Goal: Information Seeking & Learning: Learn about a topic

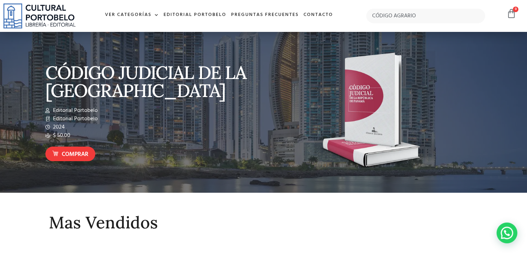
type input "CÓDIGO AGRARIO"
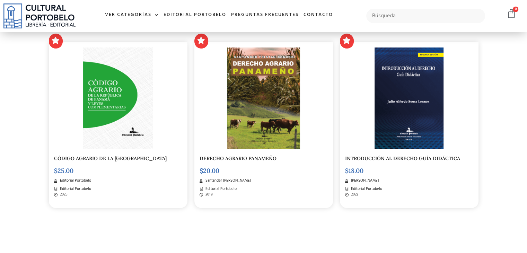
scroll to position [173, 0]
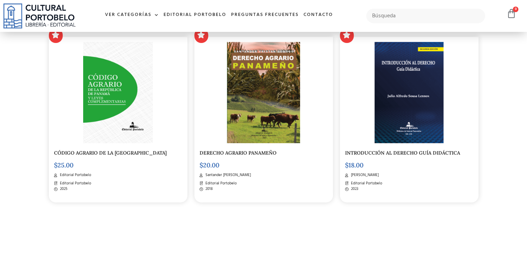
click at [110, 105] on img at bounding box center [118, 92] width 70 height 101
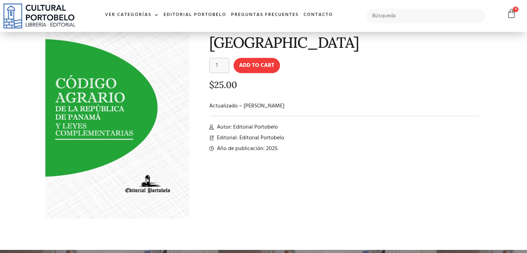
scroll to position [69, 0]
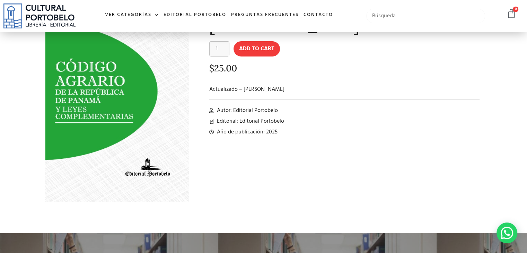
click at [391, 17] on input "text" at bounding box center [426, 16] width 119 height 15
type input "CÓDIGO DE TRABAJO"
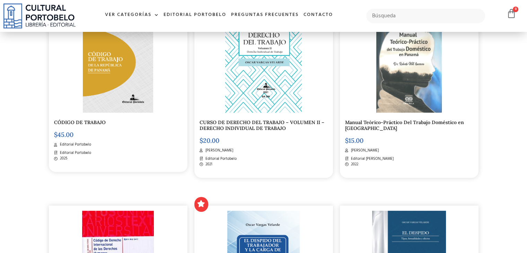
scroll to position [208, 0]
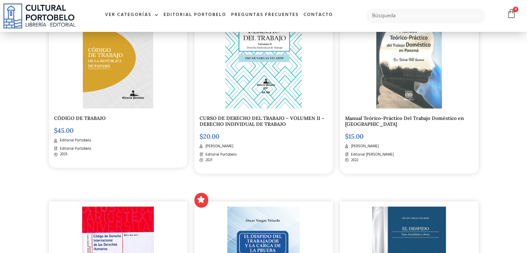
click at [111, 69] on img at bounding box center [118, 57] width 70 height 101
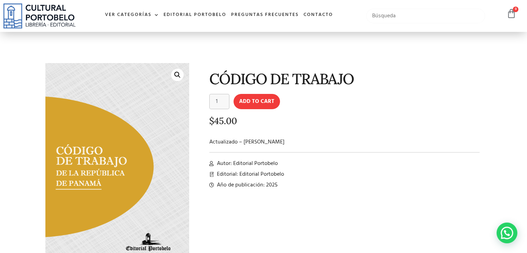
click at [410, 20] on input "text" at bounding box center [426, 16] width 119 height 15
type input "CÓDIGO FISCAL"
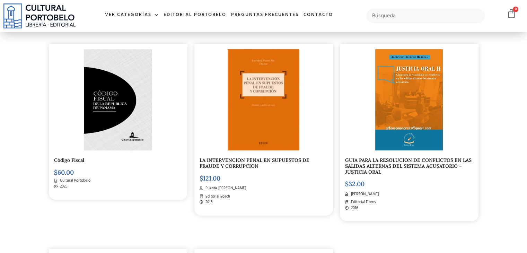
scroll to position [173, 0]
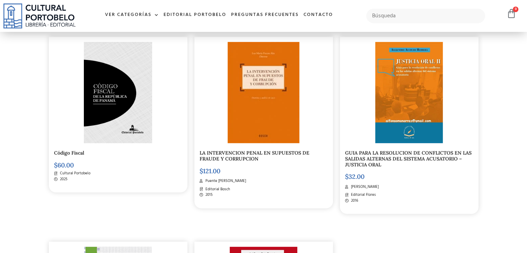
click at [112, 103] on img at bounding box center [118, 92] width 68 height 101
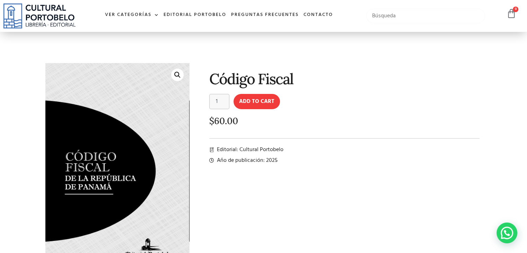
click at [396, 11] on input "text" at bounding box center [426, 16] width 119 height 15
type input "CÓDIGO DE DERECHO INTERNACIONAL"
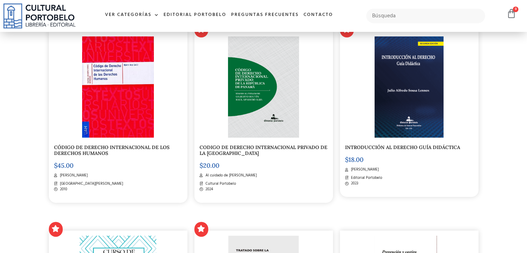
scroll to position [208, 0]
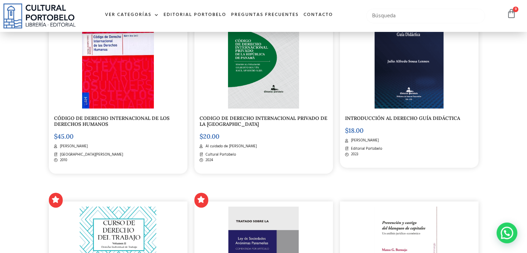
click at [395, 19] on input "text" at bounding box center [426, 16] width 119 height 15
type input "CÓDIGO DE PROCEDIMIENTO TRIBU"
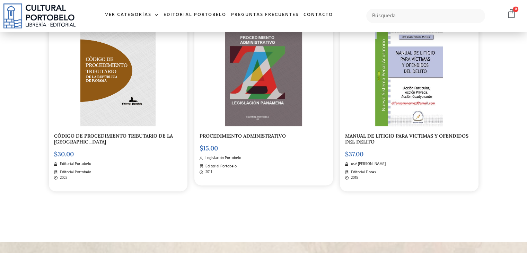
scroll to position [208, 0]
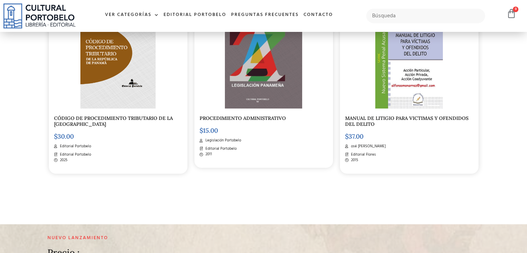
click at [104, 82] on img at bounding box center [117, 57] width 75 height 101
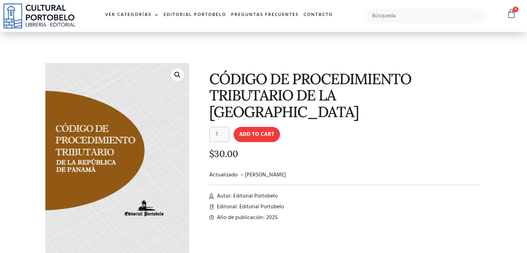
scroll to position [35, 0]
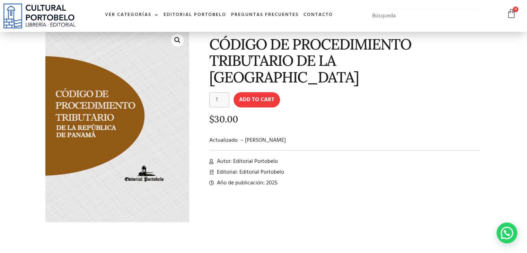
click at [393, 15] on input "text" at bounding box center [426, 16] width 119 height 15
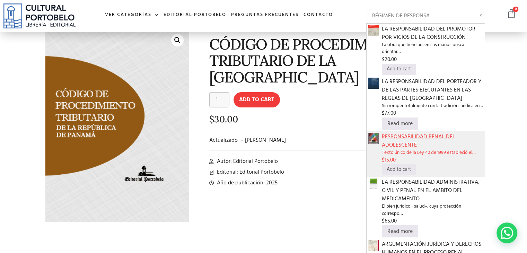
type input "RÉGIMEN DE RESPONSA"
click at [390, 146] on span "RESPONSABILIDAD PENAL DEL ADOLESCENTE" at bounding box center [433, 141] width 102 height 17
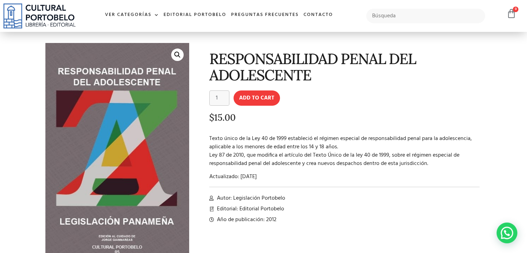
scroll to position [35, 0]
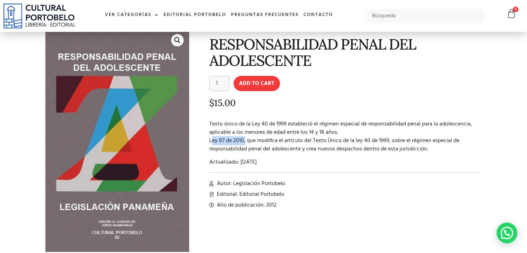
drag, startPoint x: 209, startPoint y: 140, endPoint x: 244, endPoint y: 143, distance: 34.7
click at [244, 143] on p "Texto único de la Ley 40 de 1999 estableció el régimen especial de responsabili…" at bounding box center [344, 136] width 271 height 33
click at [378, 16] on input "text" at bounding box center [426, 16] width 119 height 15
type input "REGLAMENTO DE TRÁSNITO"
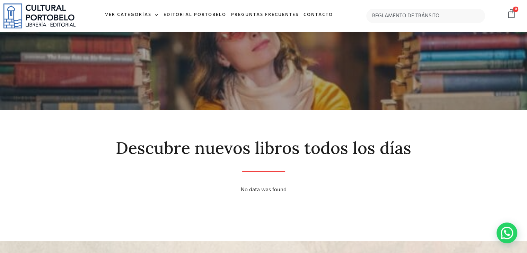
type input "REGLAMENTO DE TRÁNSITO"
